Goal: Use online tool/utility: Utilize a website feature to perform a specific function

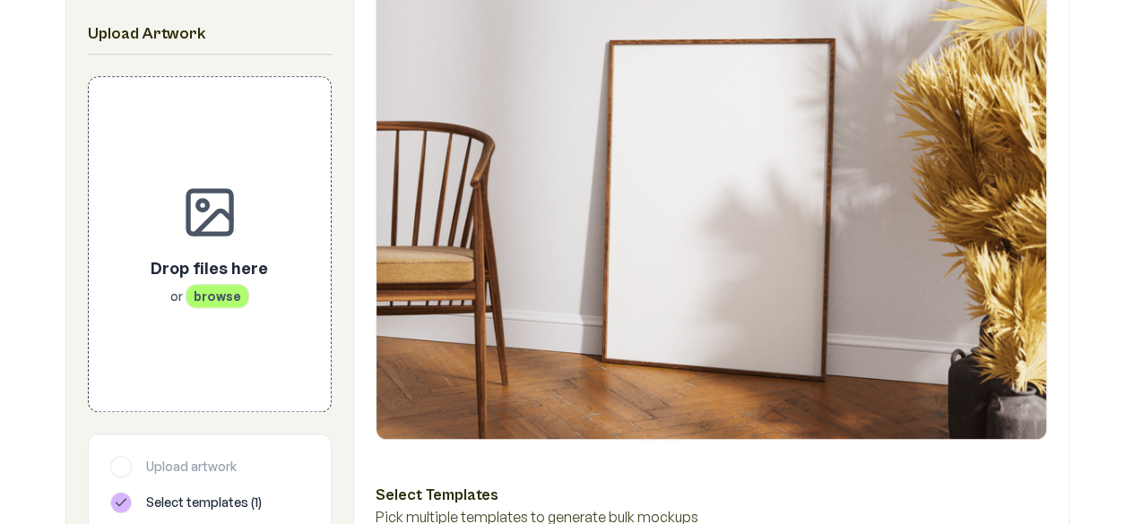
scroll to position [410, 0]
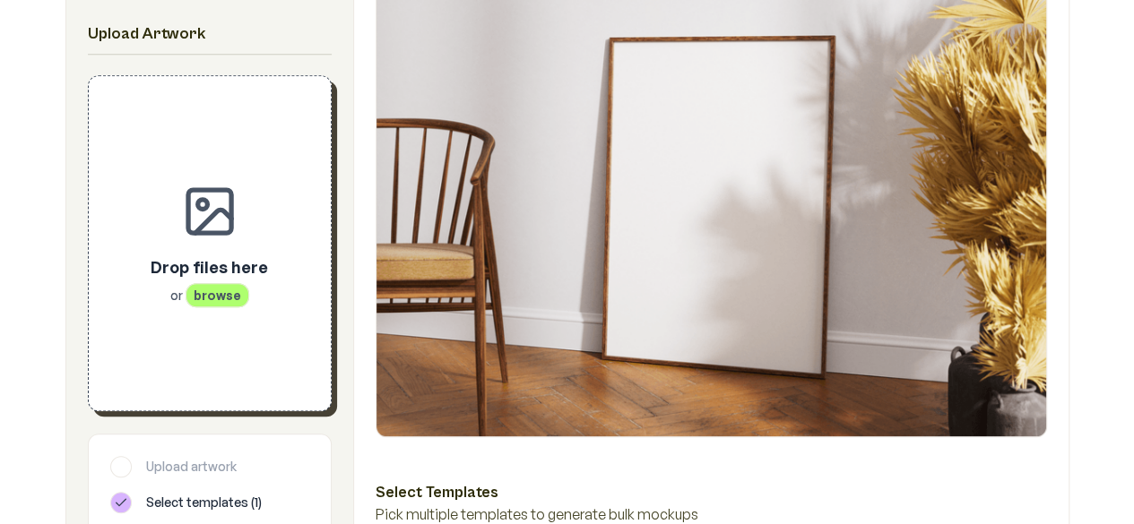
click at [227, 300] on span "browse" at bounding box center [218, 295] width 64 height 24
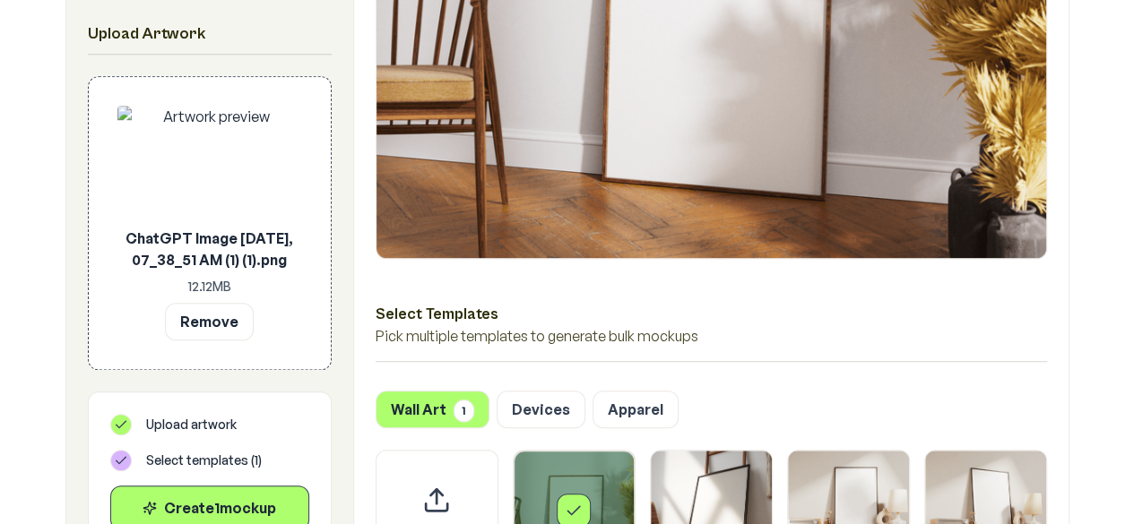
scroll to position [617, 0]
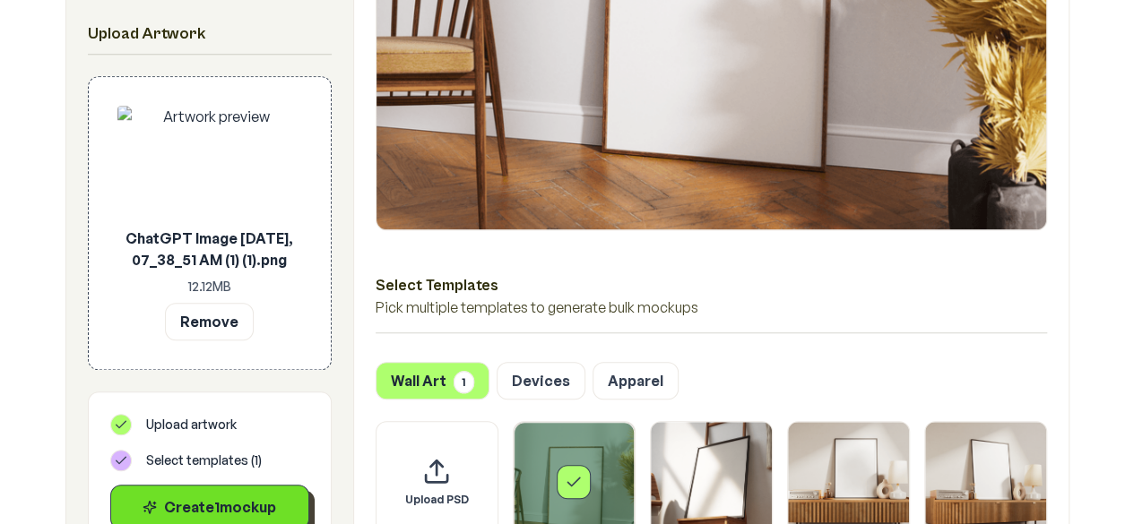
click at [255, 518] on div "Create 1 mockup" at bounding box center [210, 508] width 169 height 22
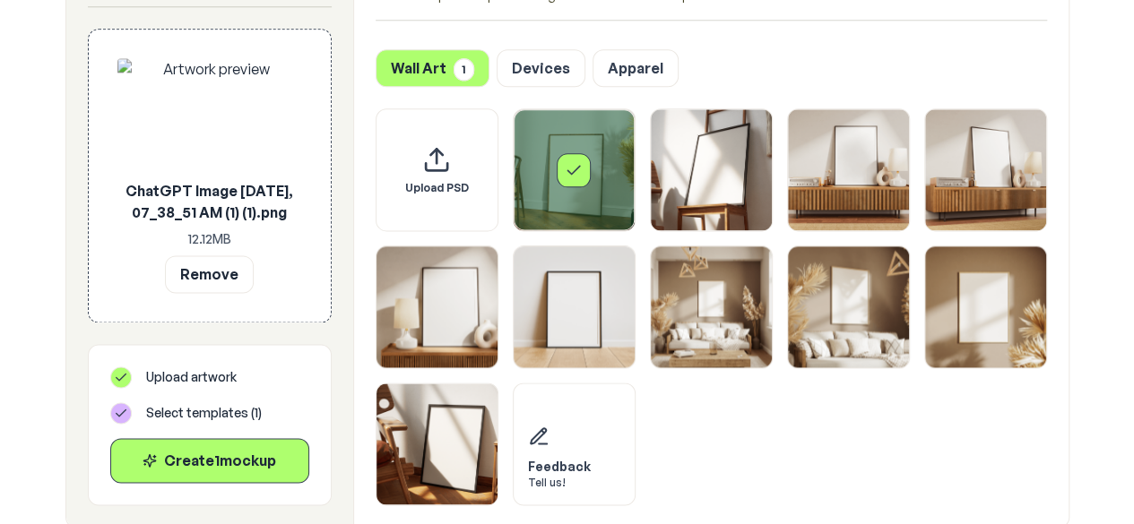
scroll to position [912, 0]
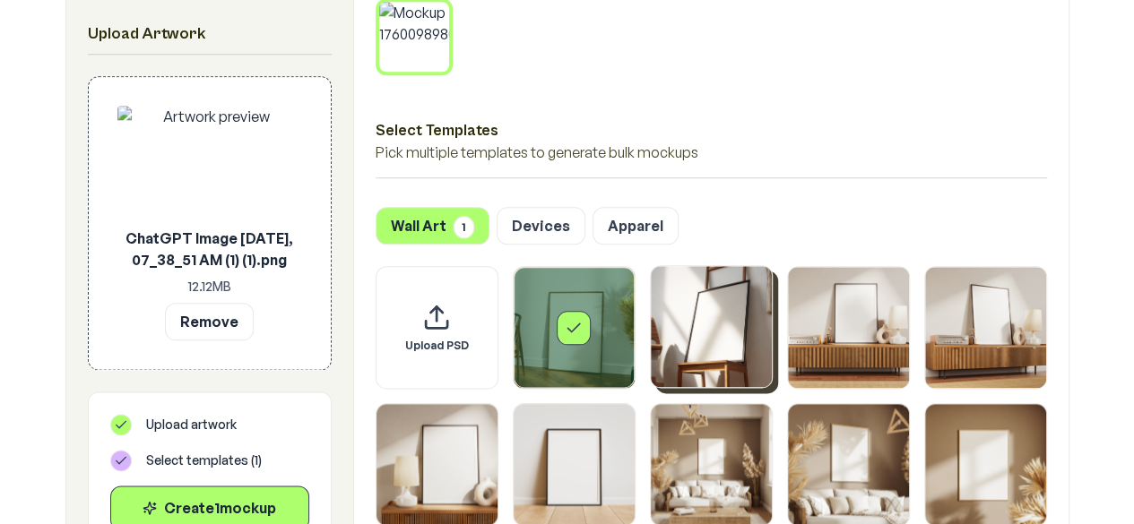
click at [730, 336] on img "Select template Framed Poster 2" at bounding box center [711, 326] width 121 height 121
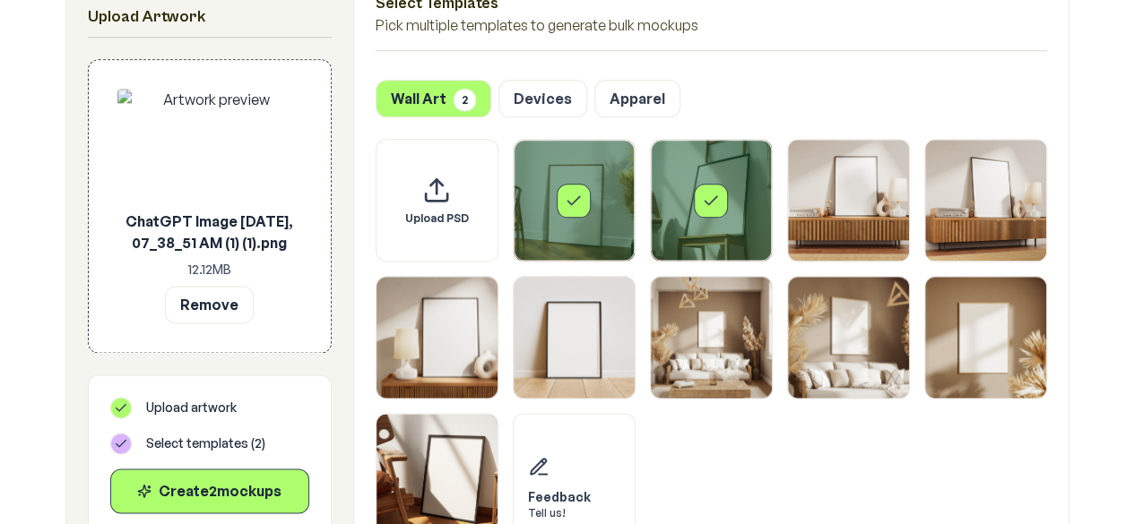
scroll to position [1038, 0]
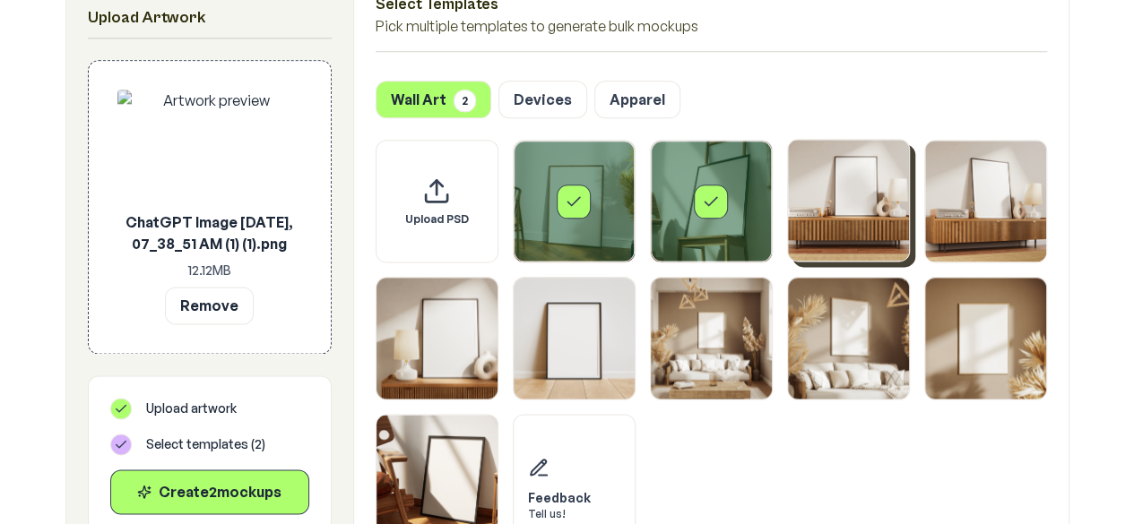
click at [873, 192] on img "Select template Framed Poster 3" at bounding box center [848, 200] width 121 height 121
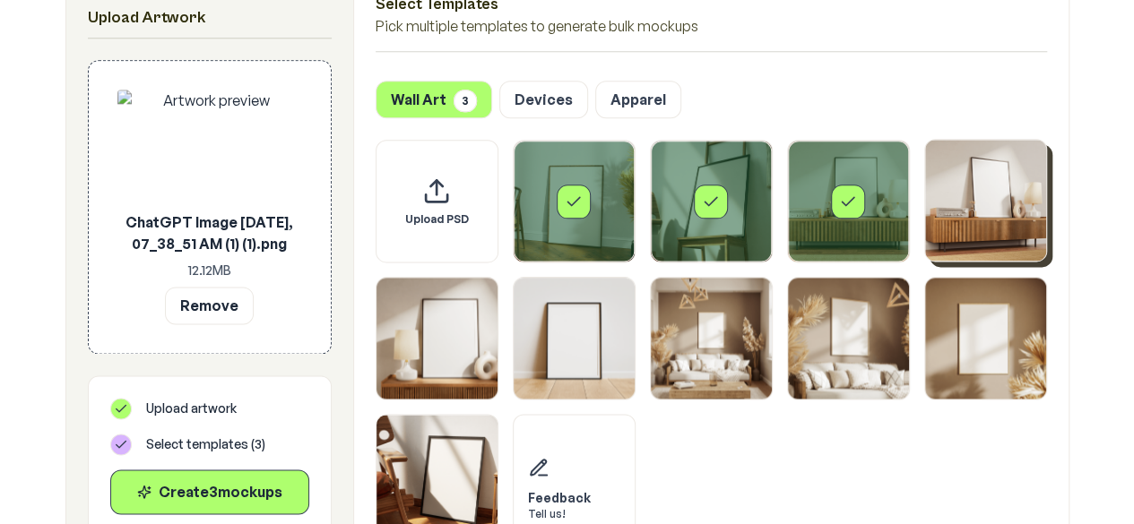
click at [990, 202] on img "Select template Framed Poster 4" at bounding box center [985, 200] width 121 height 121
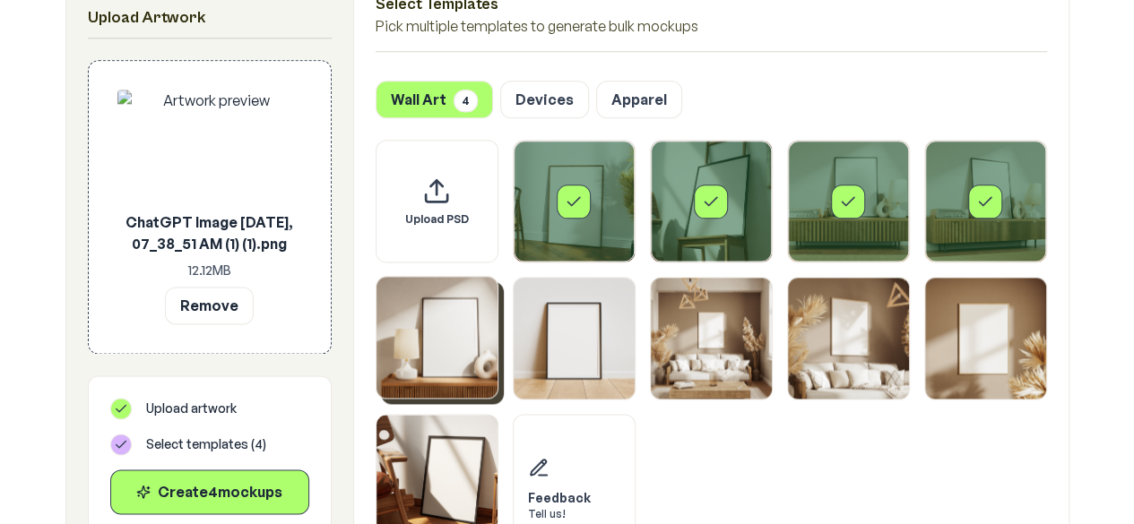
click at [423, 356] on img "Select template Framed Poster 5" at bounding box center [437, 337] width 121 height 121
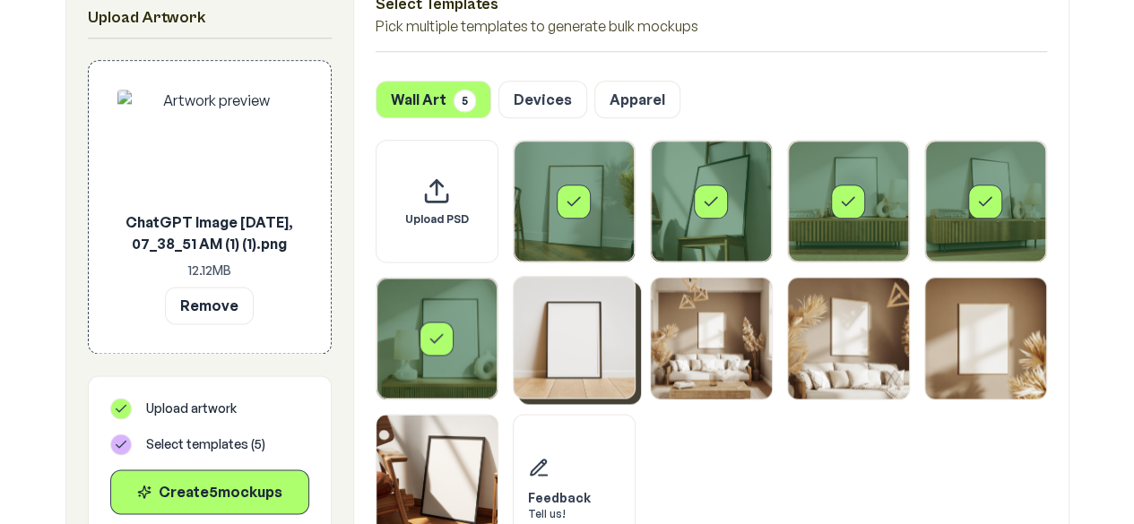
click at [549, 354] on img "Select template Framed Poster 6" at bounding box center [574, 337] width 121 height 121
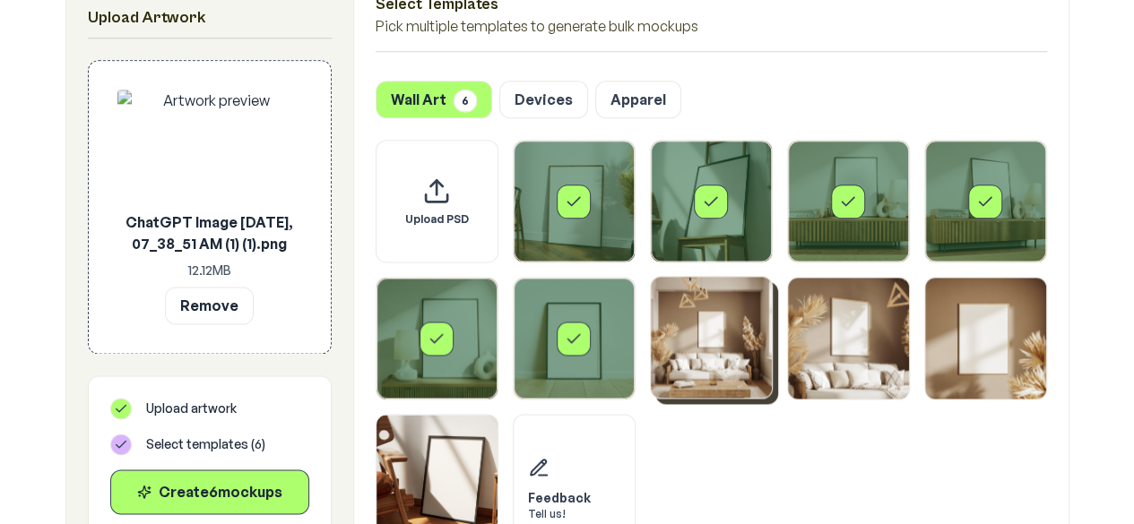
click at [715, 359] on img "Select template Framed Poster 7" at bounding box center [711, 337] width 121 height 121
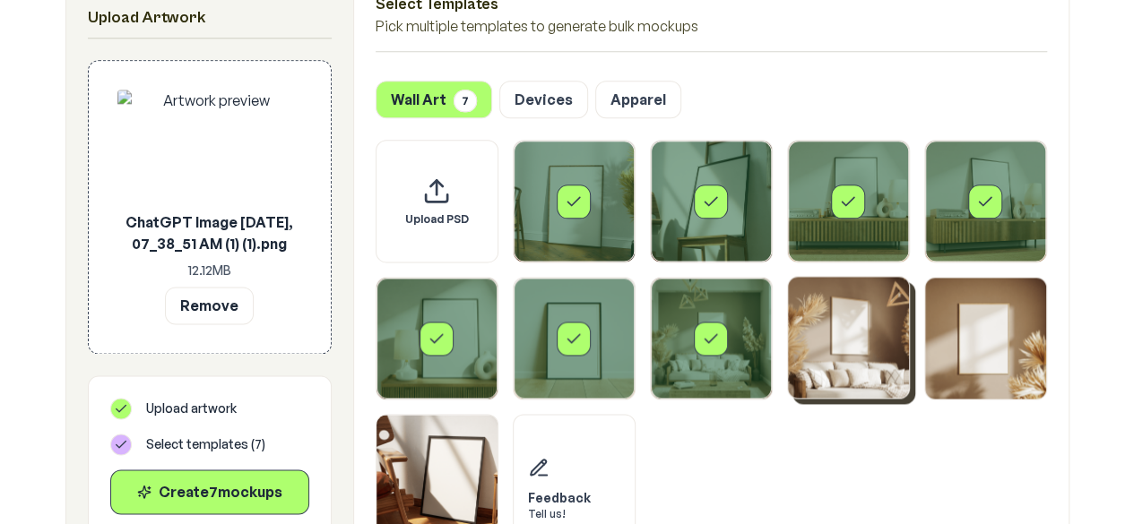
click at [882, 340] on img "Select template Framed Poster 8" at bounding box center [848, 337] width 121 height 121
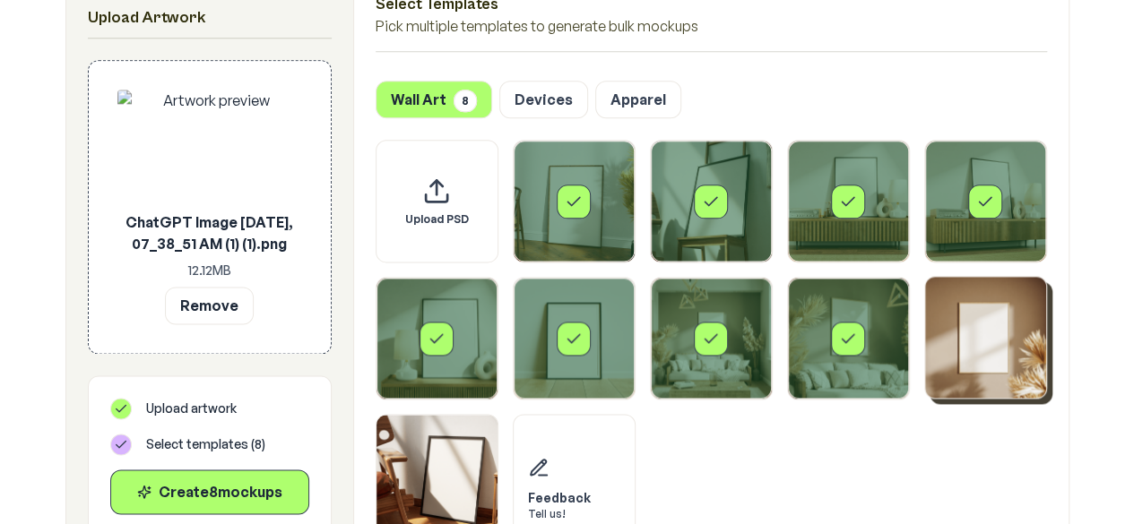
click at [1002, 327] on img "Select template Framed Poster 9" at bounding box center [985, 337] width 121 height 121
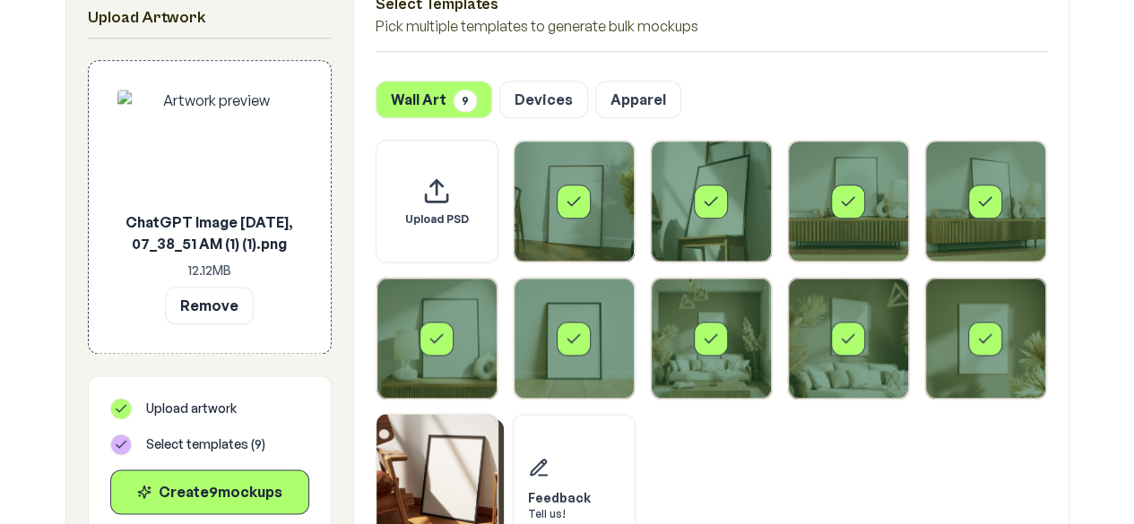
click at [437, 457] on img "Select template Framed Poster 10" at bounding box center [437, 474] width 121 height 121
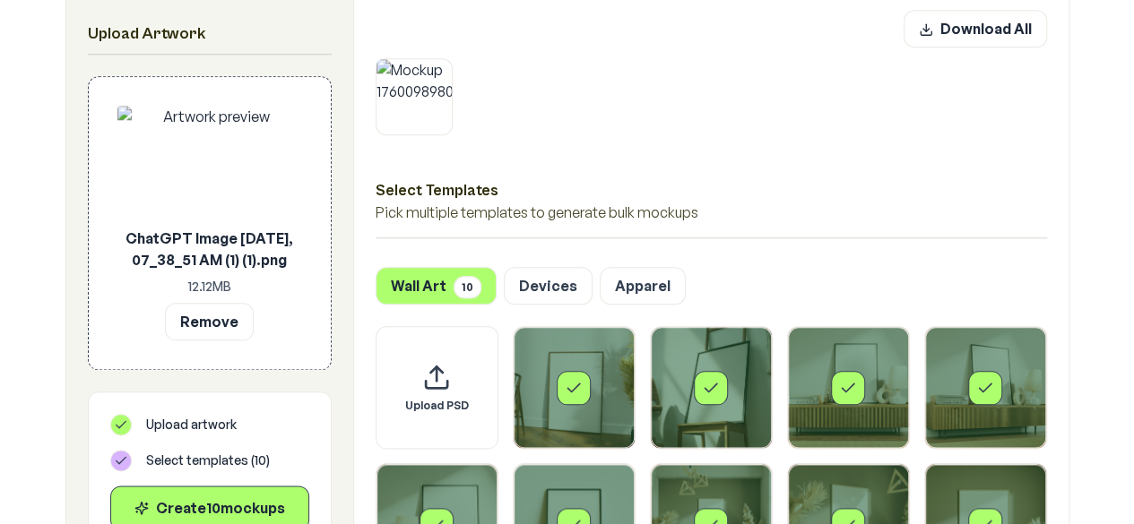
scroll to position [857, 0]
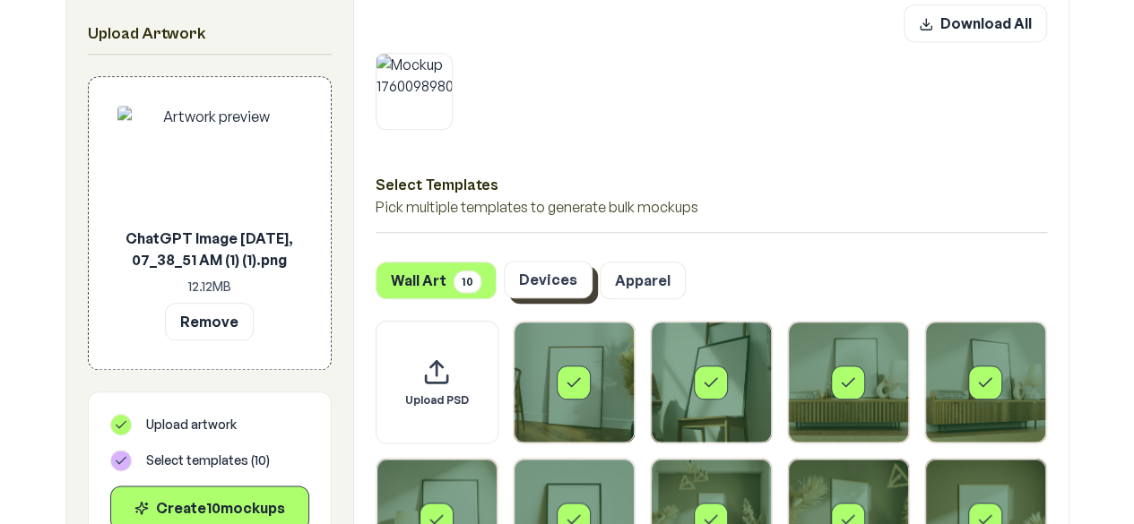
click at [541, 275] on button "Devices" at bounding box center [548, 280] width 89 height 38
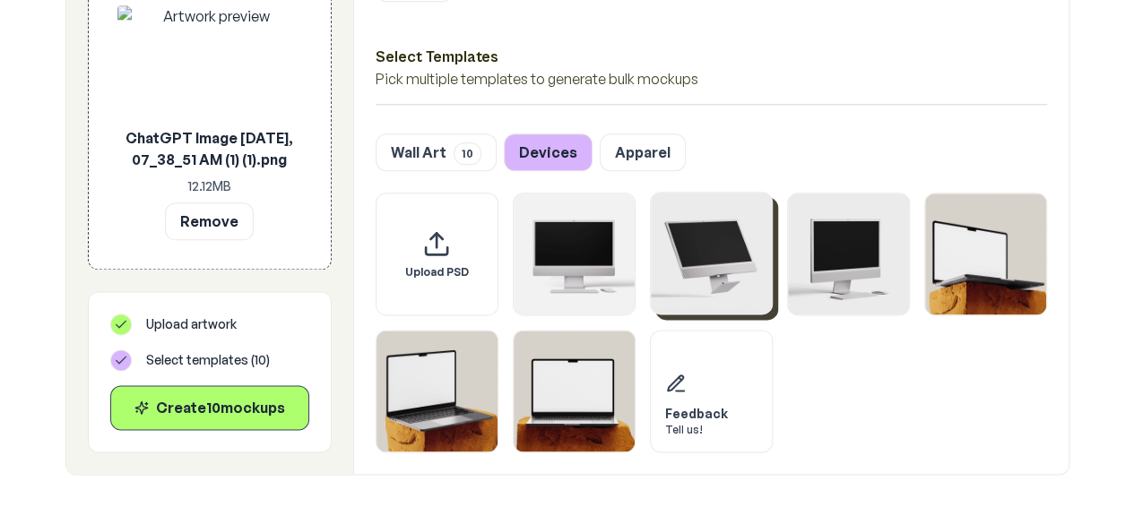
scroll to position [986, 0]
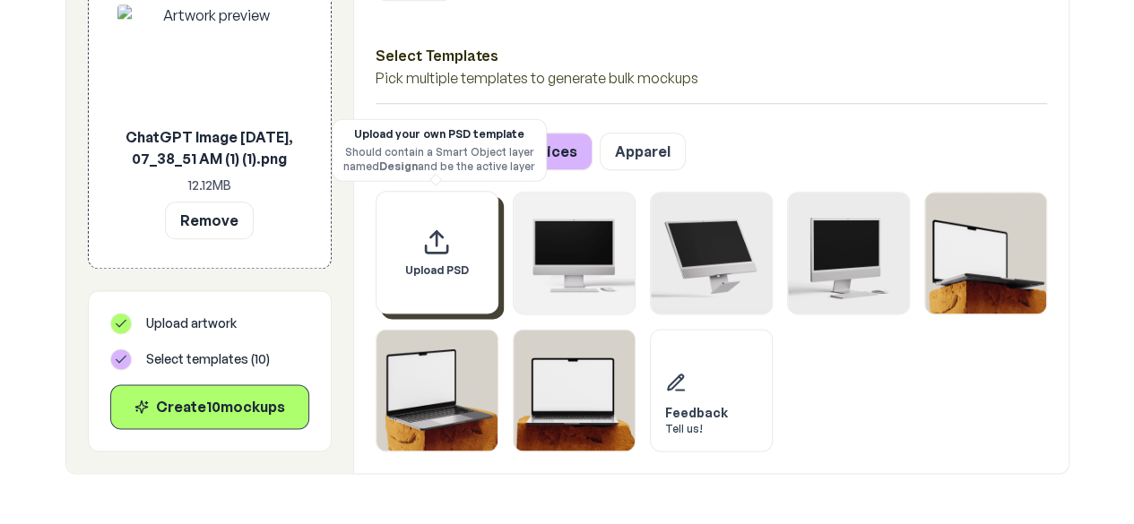
click at [430, 257] on div "Upload PSD" at bounding box center [437, 252] width 123 height 123
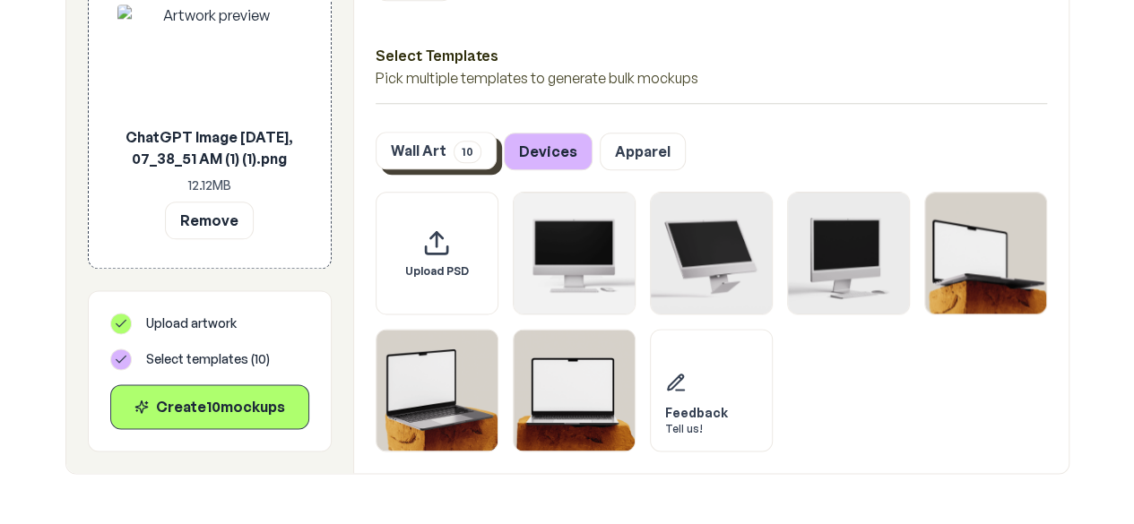
click at [429, 160] on button "Wall Art 10" at bounding box center [436, 151] width 121 height 38
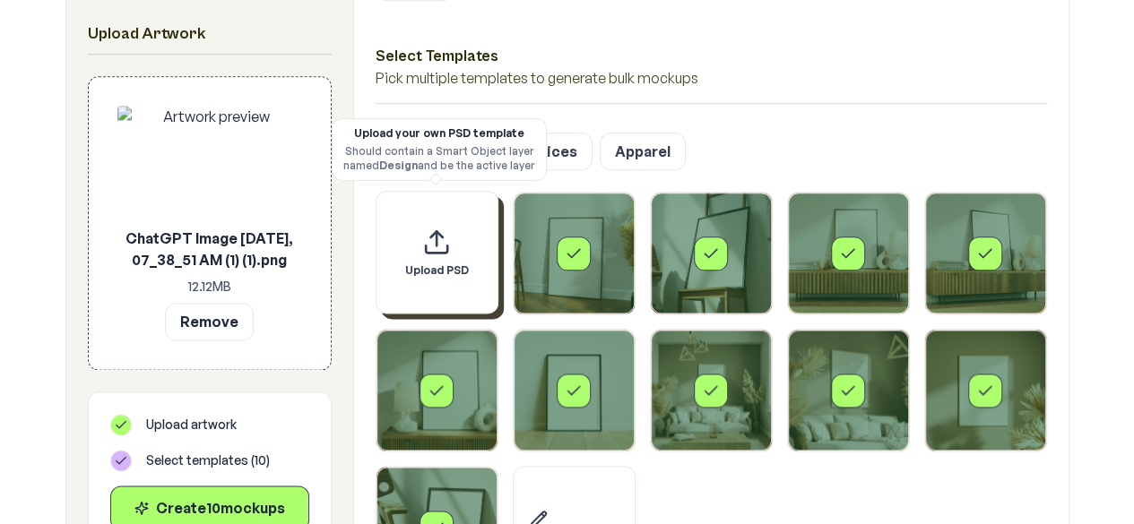
click at [425, 258] on div "Upload PSD" at bounding box center [437, 252] width 123 height 123
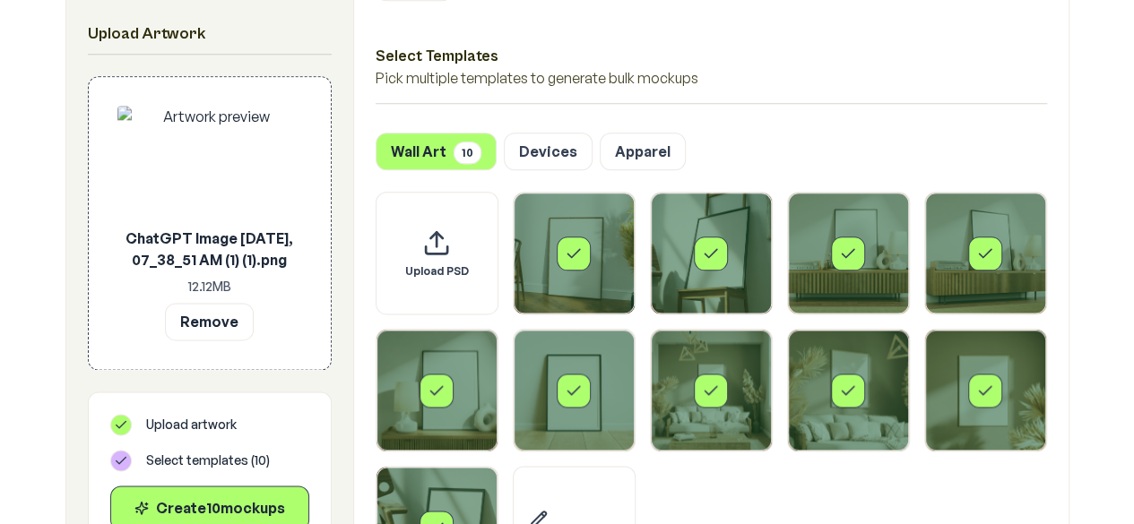
scroll to position [1045, 0]
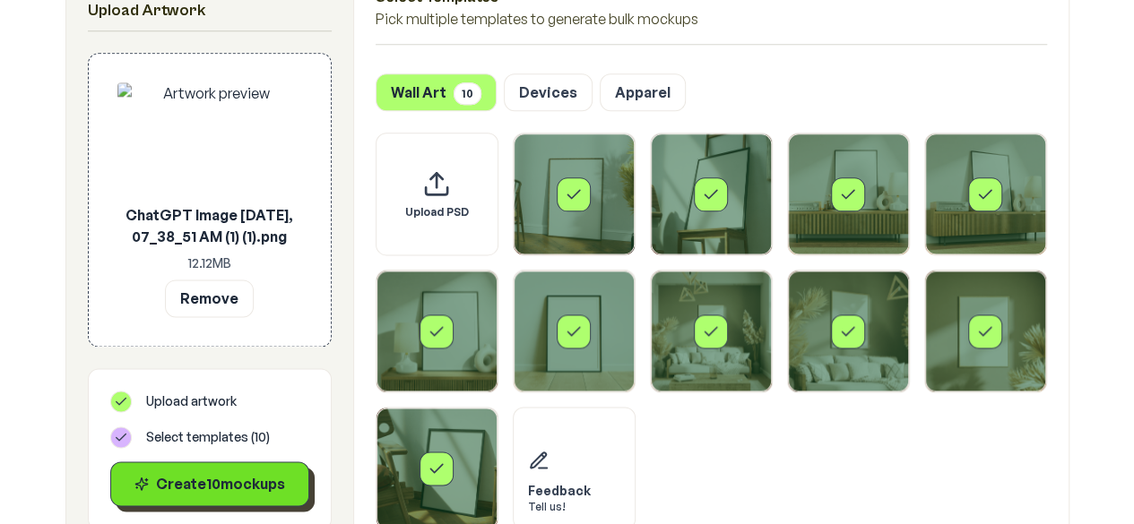
click at [215, 481] on div "Create 10 mockup s" at bounding box center [210, 484] width 169 height 22
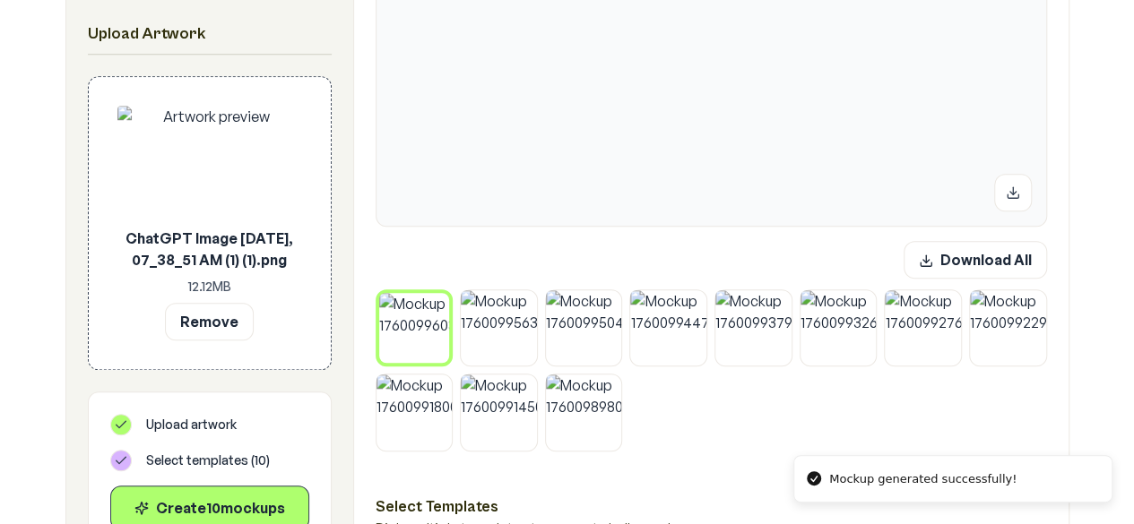
scroll to position [628, 0]
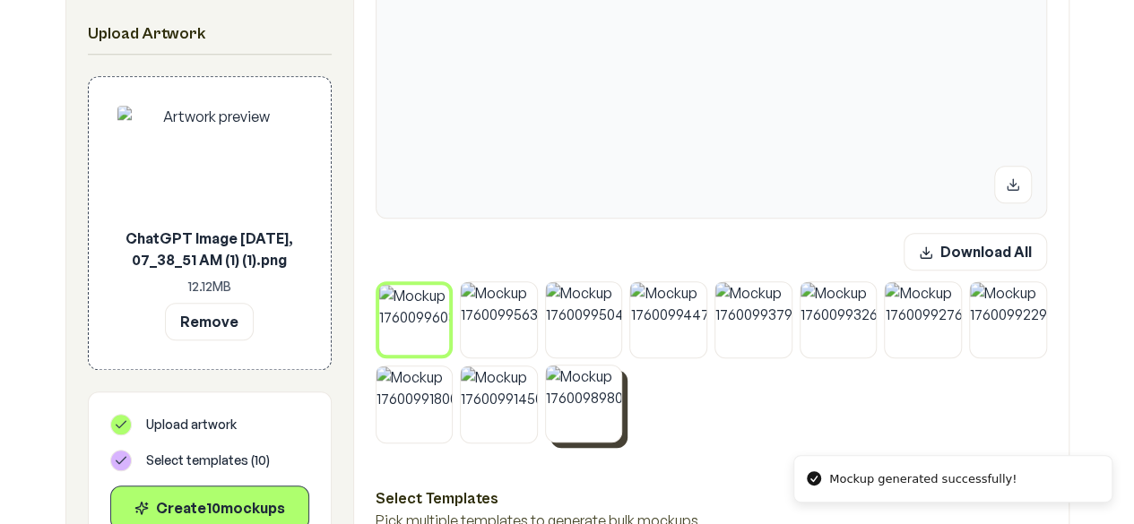
click at [608, 397] on img at bounding box center [584, 404] width 76 height 76
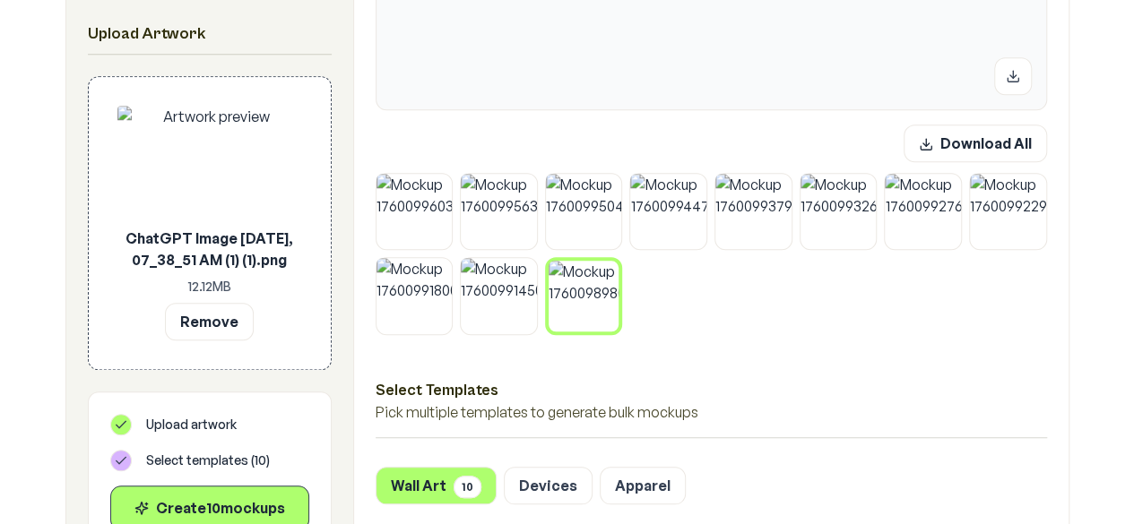
scroll to position [738, 0]
click at [502, 273] on img at bounding box center [499, 294] width 76 height 76
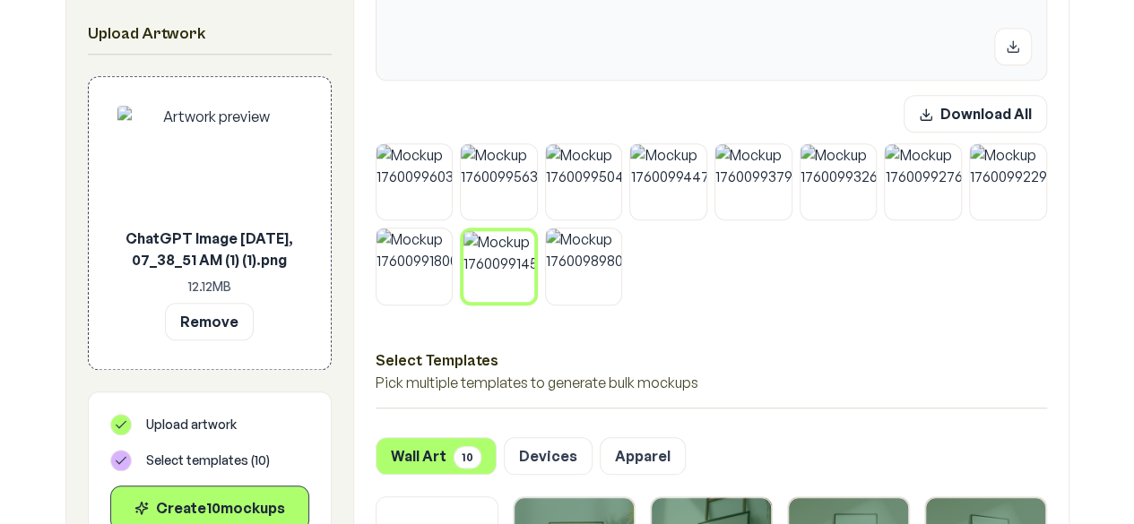
scroll to position [790, 0]
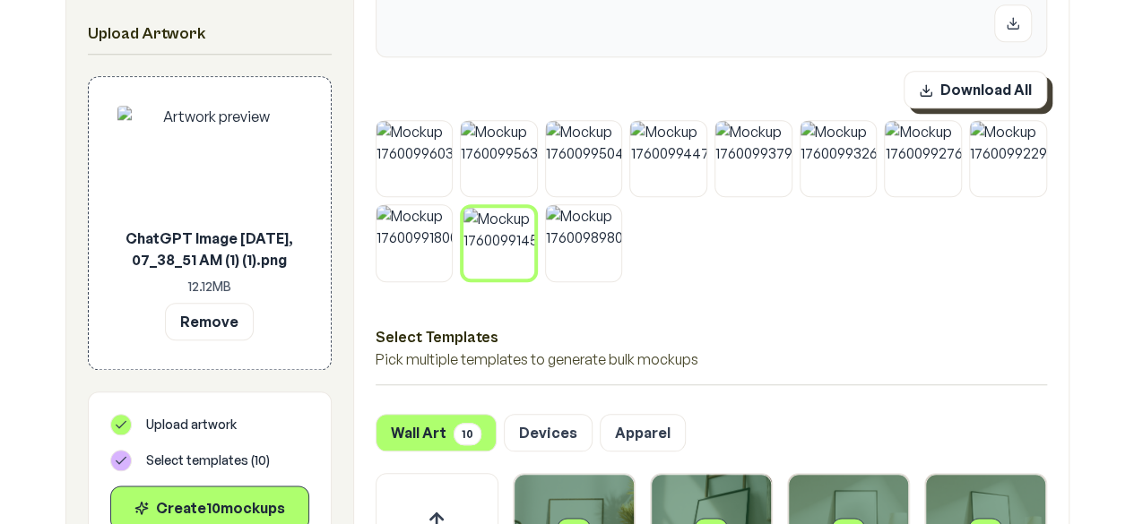
click at [956, 88] on button "Download All" at bounding box center [975, 90] width 143 height 38
